Goal: Check status: Check status

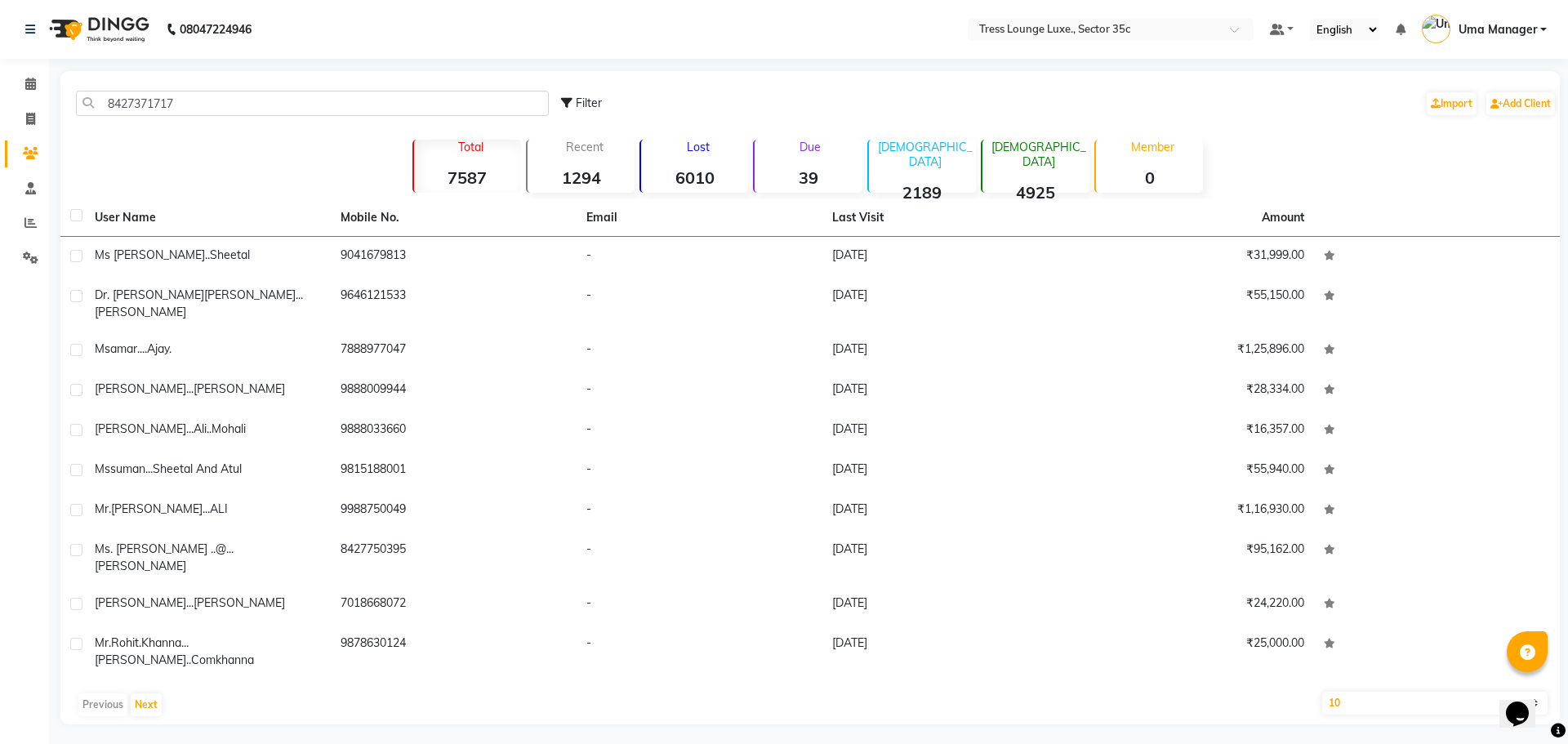
click at [95, 102] on input "8427371717" at bounding box center [312, 103] width 473 height 25
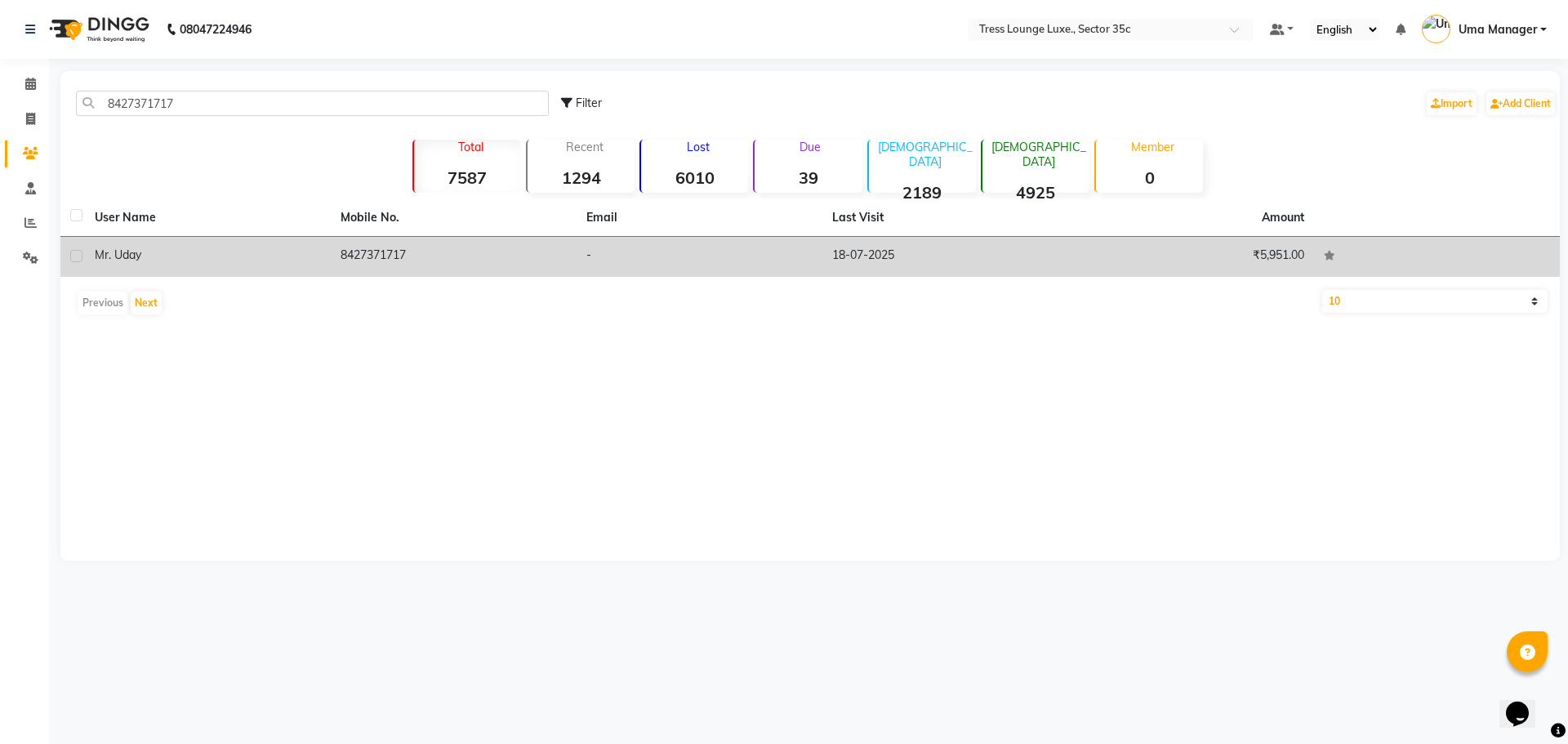
type input "8427371717"
click at [341, 247] on td "8427371717" at bounding box center [454, 257] width 246 height 40
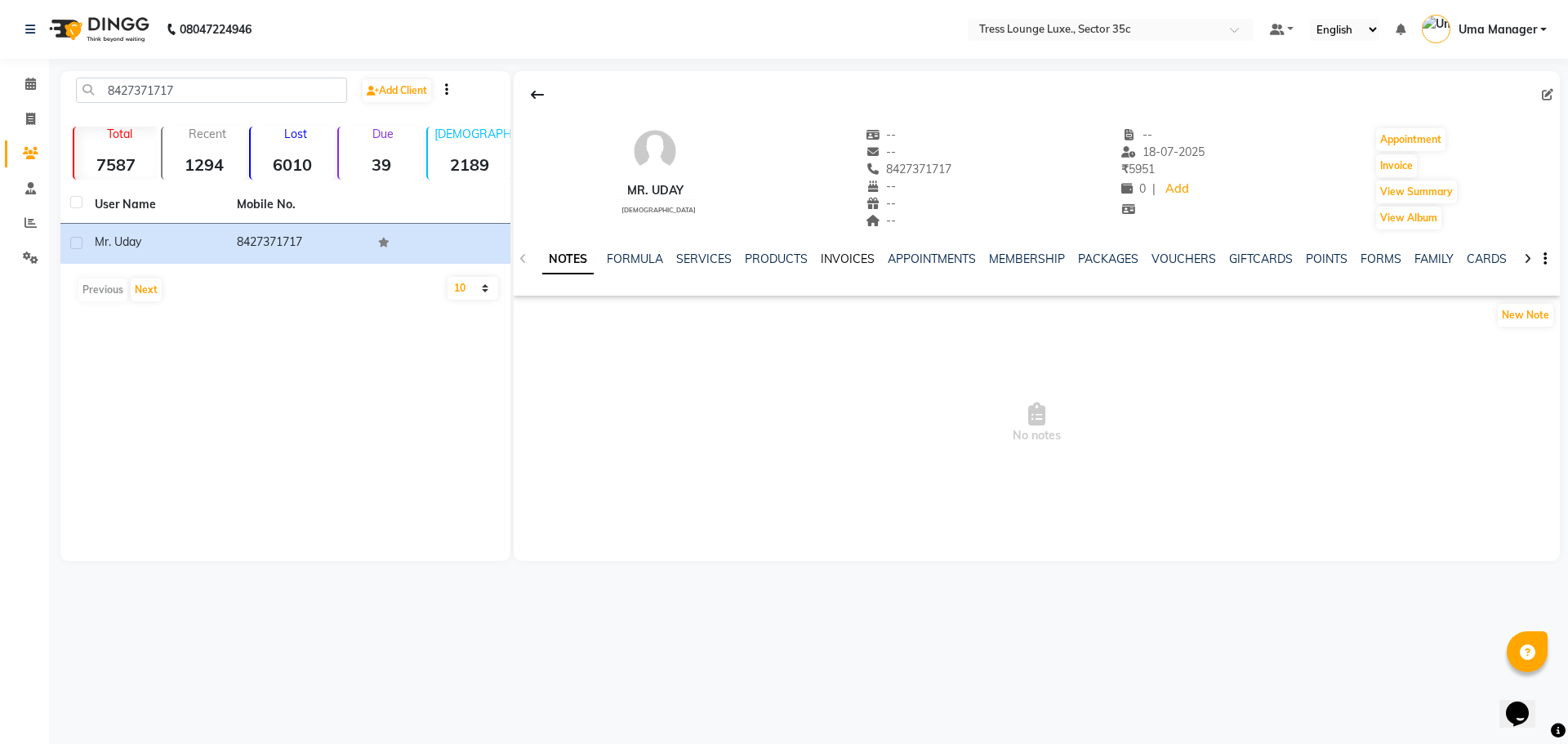
click at [837, 252] on link "INVOICES" at bounding box center [847, 259] width 54 height 14
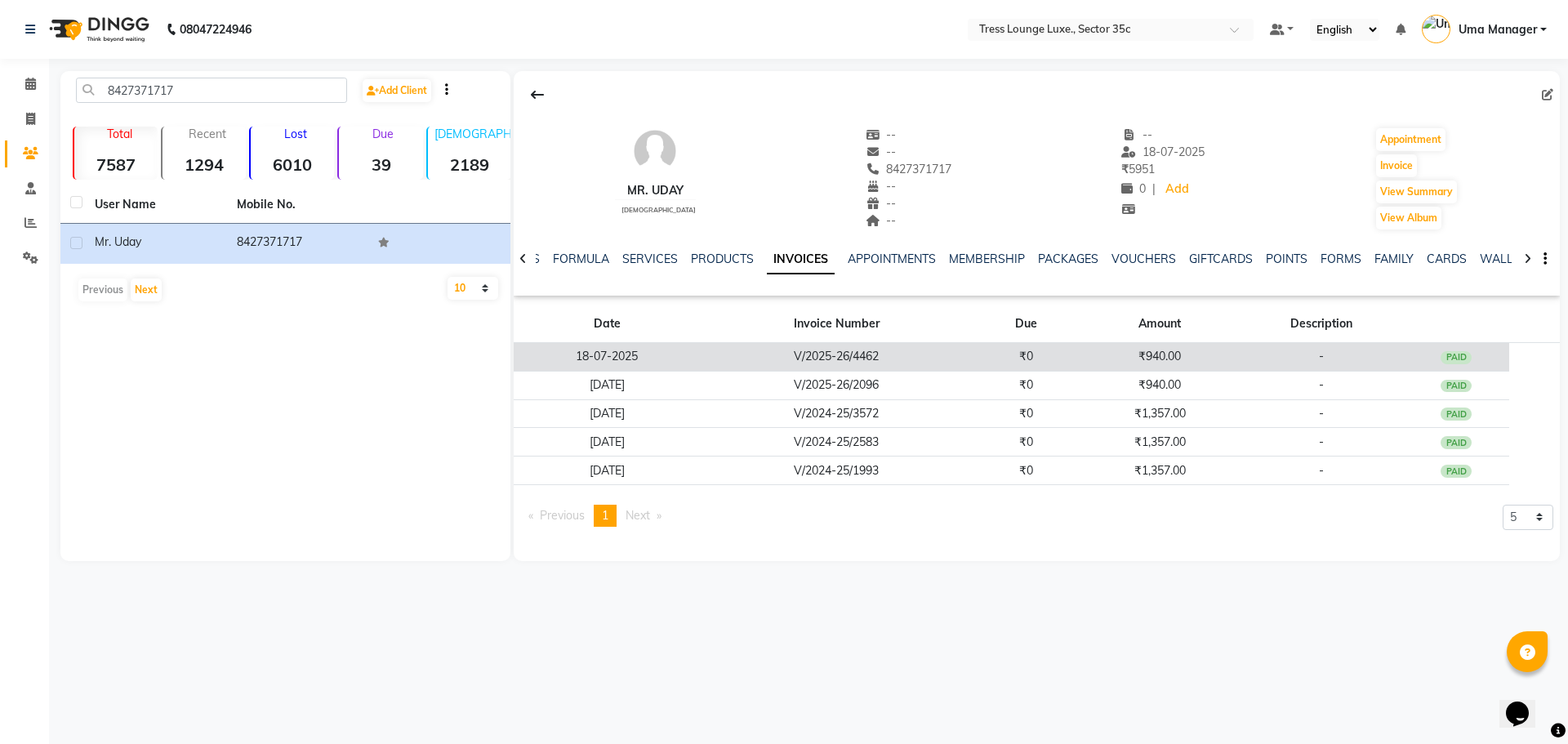
click at [1199, 361] on td "₹940.00" at bounding box center [1159, 358] width 160 height 29
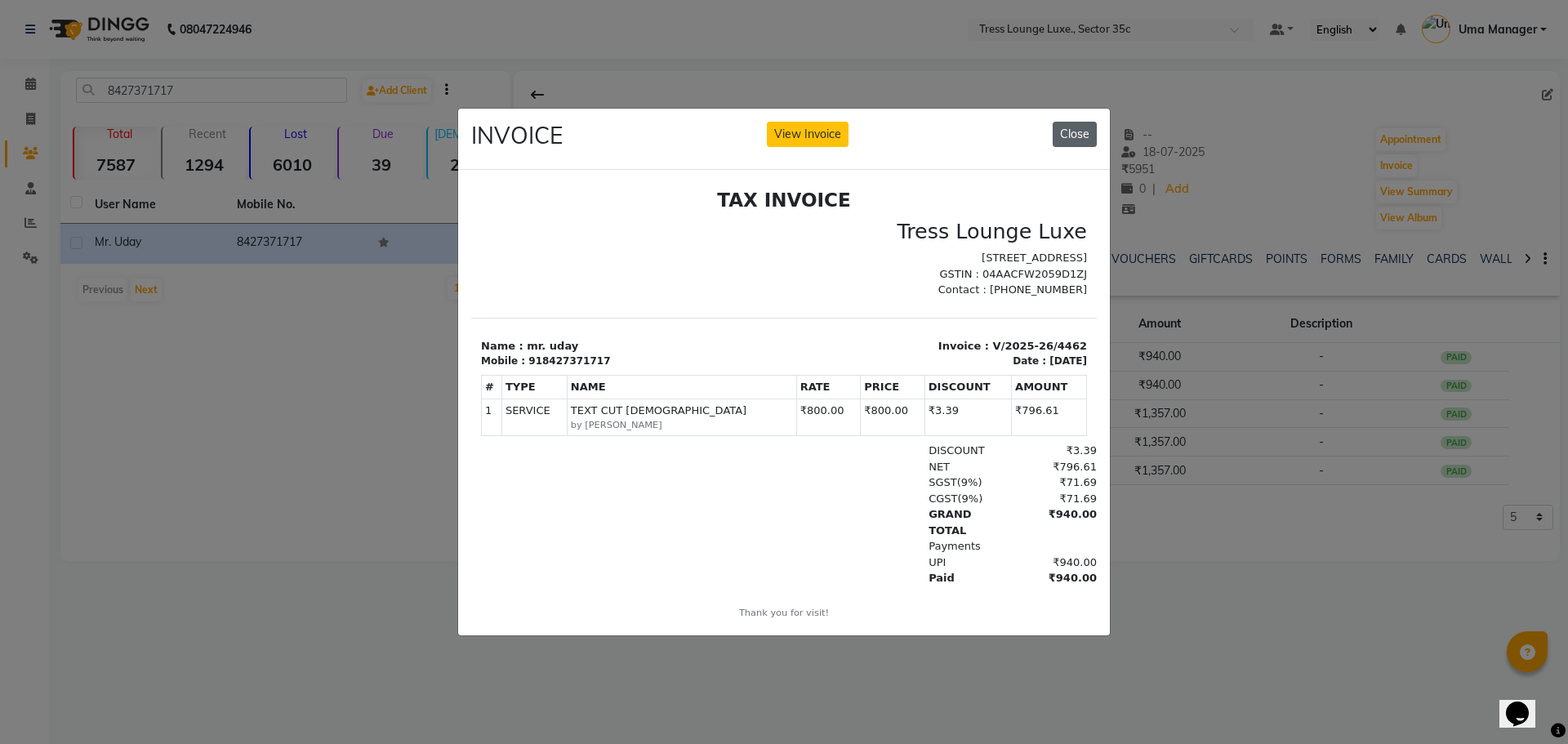
click at [1066, 129] on button "Close" at bounding box center [1074, 134] width 44 height 25
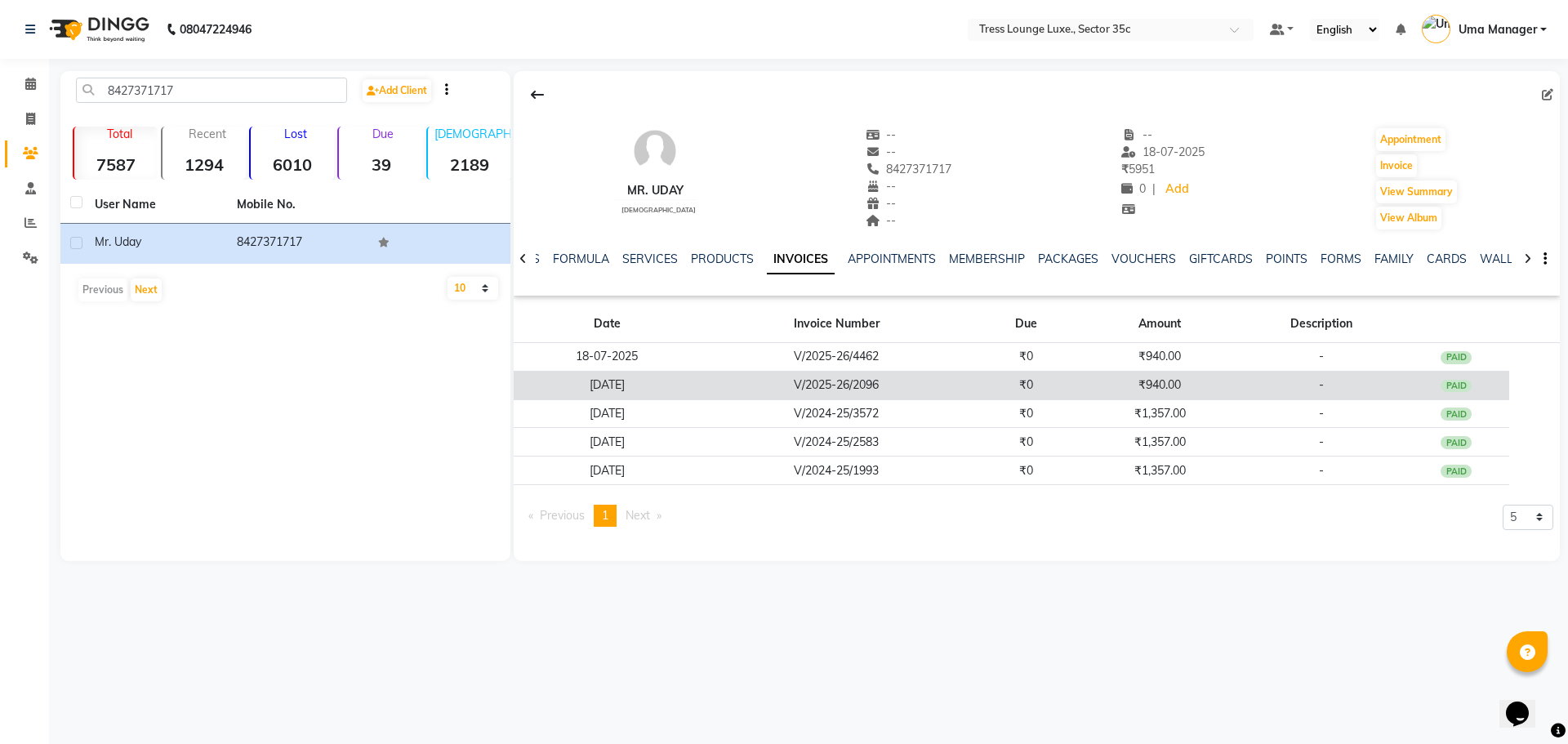
click at [1204, 383] on td "₹940.00" at bounding box center [1159, 385] width 160 height 29
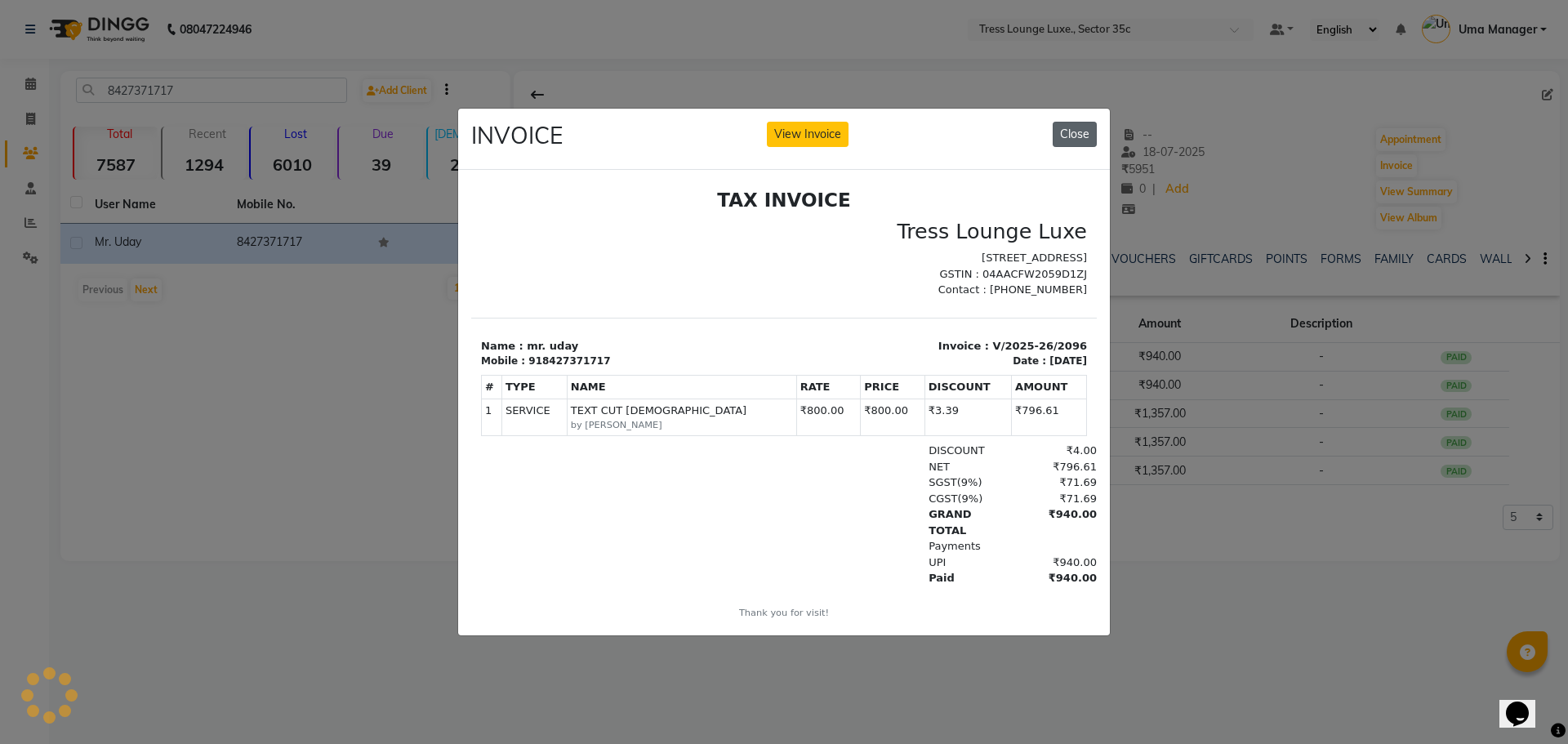
click at [1084, 126] on button "Close" at bounding box center [1074, 134] width 44 height 25
